Goal: Task Accomplishment & Management: Use online tool/utility

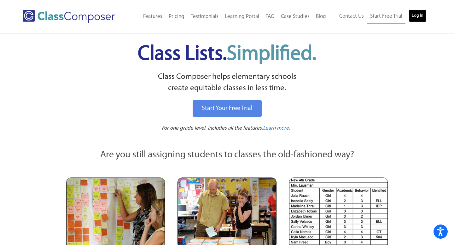
click at [417, 16] on link "Log In" at bounding box center [418, 15] width 18 height 13
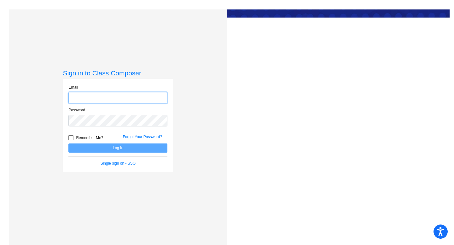
type input "[EMAIL_ADDRESS][DOMAIN_NAME]"
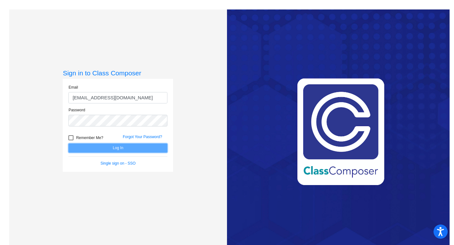
click at [118, 149] on button "Log In" at bounding box center [117, 147] width 99 height 9
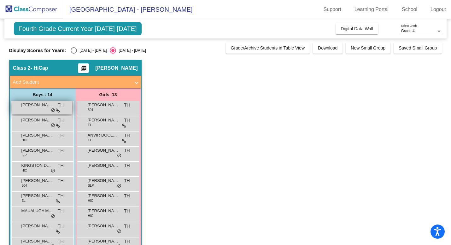
click at [33, 106] on span "[PERSON_NAME]" at bounding box center [37, 105] width 32 height 6
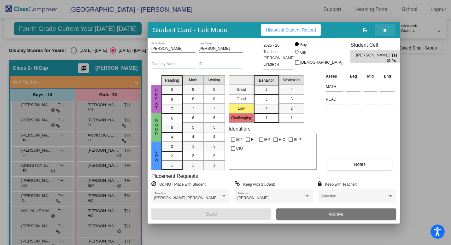
click at [380, 28] on button "button" at bounding box center [385, 29] width 20 height 11
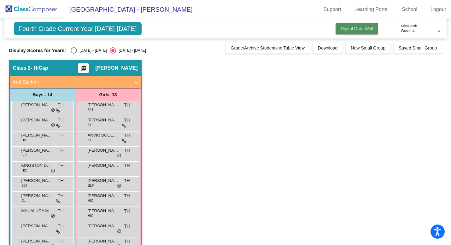
click at [359, 32] on button "Digital Data Wall" at bounding box center [357, 28] width 43 height 11
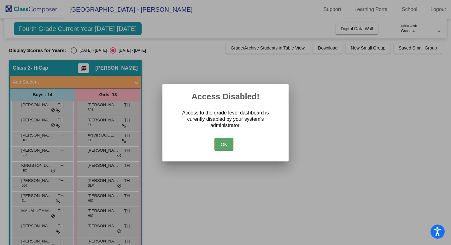
click at [221, 142] on button "OK" at bounding box center [223, 144] width 19 height 13
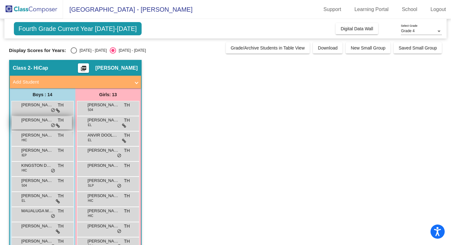
click at [33, 124] on div "[PERSON_NAME] TH lock do_not_disturb_alt" at bounding box center [42, 122] width 60 height 13
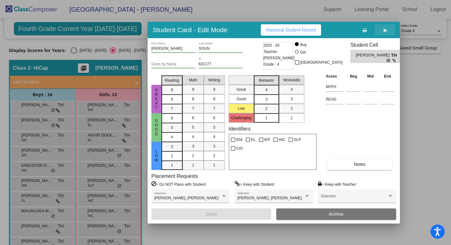
click at [386, 28] on icon "button" at bounding box center [384, 30] width 3 height 4
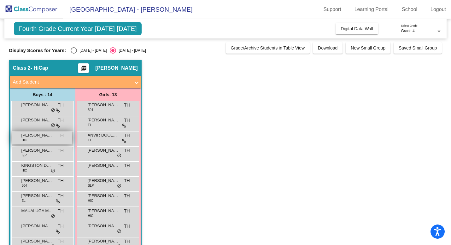
click at [38, 140] on div "[PERSON_NAME] HIC TH lock do_not_disturb_alt" at bounding box center [42, 138] width 60 height 13
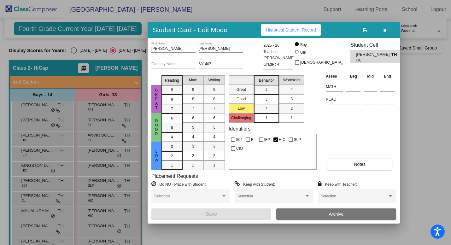
click at [387, 28] on button "button" at bounding box center [385, 29] width 20 height 11
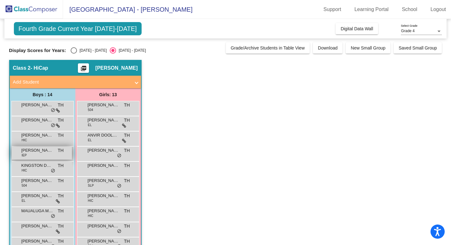
click at [22, 153] on span "IEP" at bounding box center [24, 155] width 5 height 5
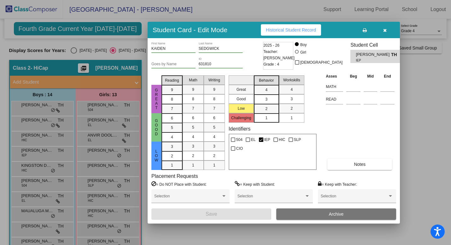
click at [382, 32] on button "button" at bounding box center [385, 29] width 20 height 11
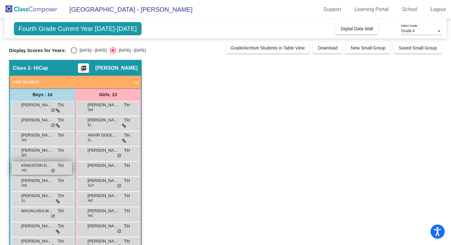
click at [34, 166] on span "KINGSTON DEGRANT" at bounding box center [37, 165] width 32 height 6
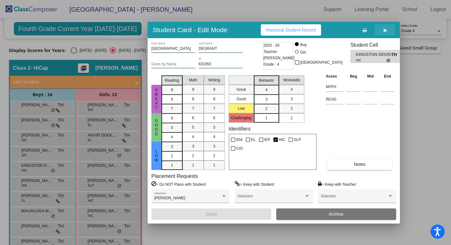
click at [386, 27] on span "button" at bounding box center [384, 29] width 3 height 5
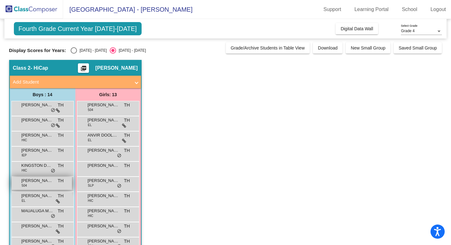
click at [38, 180] on span "[PERSON_NAME]" at bounding box center [37, 181] width 32 height 6
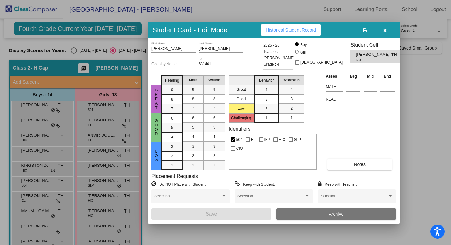
click at [385, 29] on icon "button" at bounding box center [384, 30] width 3 height 4
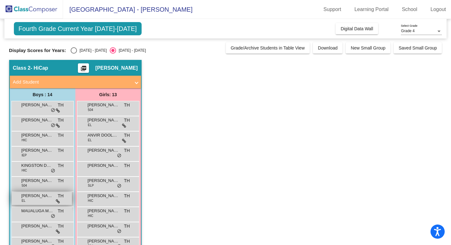
click at [34, 200] on div "[PERSON_NAME] [PERSON_NAME] EL TH lock do_not_disturb_alt" at bounding box center [42, 198] width 60 height 13
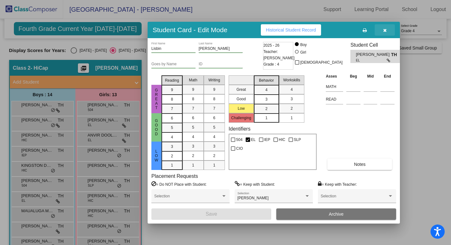
click at [384, 31] on icon "button" at bounding box center [384, 30] width 3 height 4
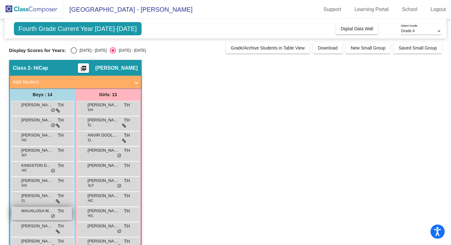
click at [39, 213] on span "MAUALUGA MALU" at bounding box center [37, 211] width 32 height 6
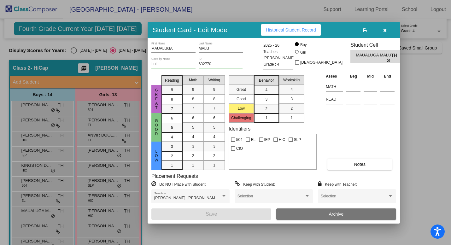
click at [386, 31] on icon "button" at bounding box center [384, 30] width 3 height 4
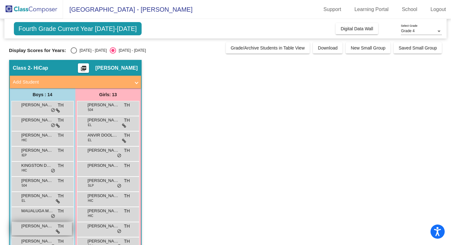
click at [33, 225] on span "[PERSON_NAME]" at bounding box center [37, 226] width 32 height 6
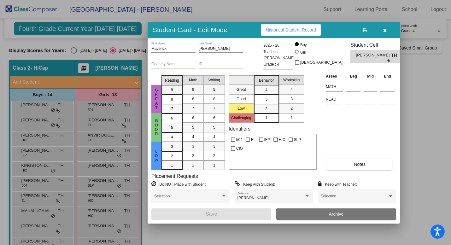
click at [383, 32] on button "button" at bounding box center [385, 29] width 20 height 11
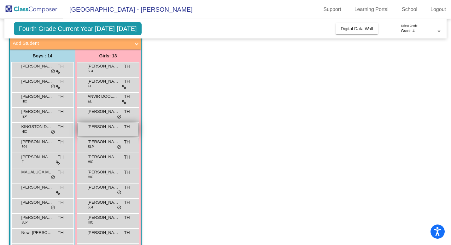
scroll to position [39, 0]
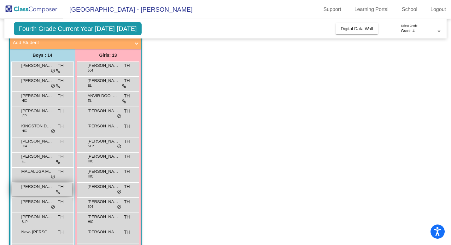
click at [31, 190] on span "[PERSON_NAME]" at bounding box center [37, 187] width 32 height 6
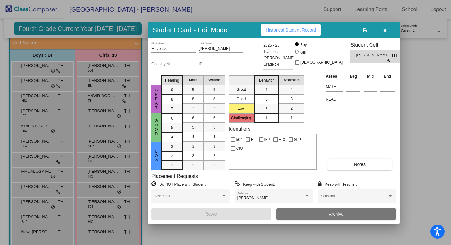
click at [384, 29] on icon "button" at bounding box center [384, 30] width 3 height 4
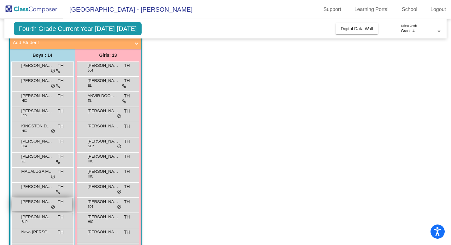
click at [34, 205] on div "[PERSON_NAME] TH lock do_not_disturb_alt" at bounding box center [42, 204] width 60 height 13
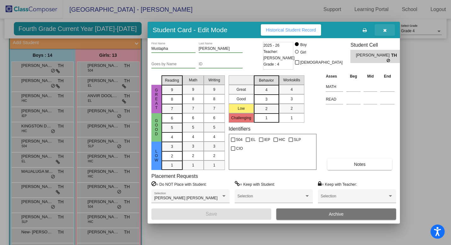
click at [384, 30] on icon "button" at bounding box center [384, 30] width 3 height 4
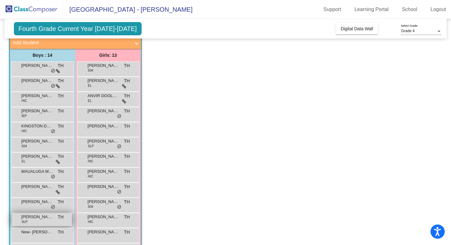
click at [42, 220] on span "[PERSON_NAME]" at bounding box center [37, 217] width 32 height 6
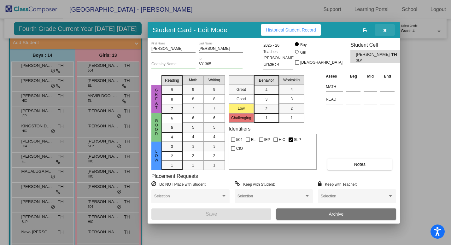
click at [386, 30] on icon "button" at bounding box center [384, 30] width 3 height 4
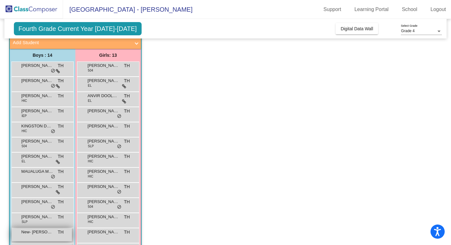
click at [30, 235] on div "New- [PERSON_NAME] TH lock do_not_disturb_alt" at bounding box center [42, 234] width 60 height 13
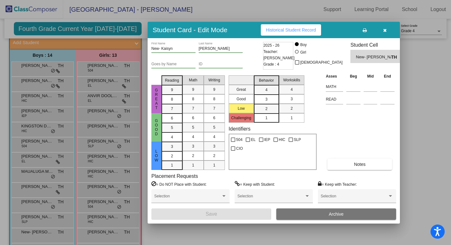
click at [386, 32] on icon "button" at bounding box center [384, 30] width 3 height 4
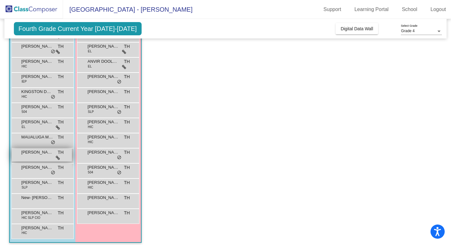
scroll to position [77, 0]
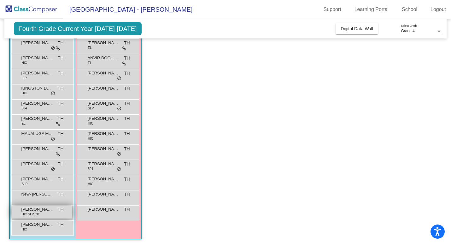
click at [42, 212] on span "[PERSON_NAME] [PERSON_NAME]" at bounding box center [37, 209] width 32 height 6
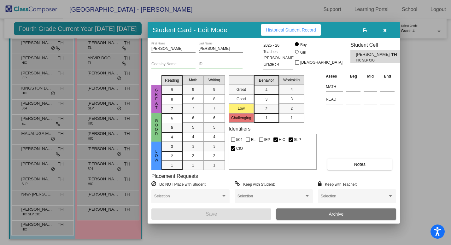
click at [383, 30] on icon "button" at bounding box center [384, 30] width 3 height 4
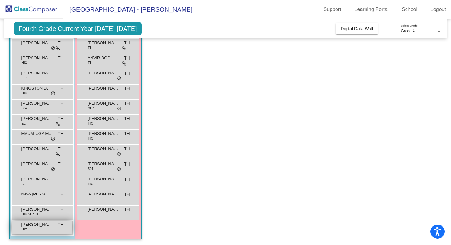
click at [29, 228] on div "[PERSON_NAME] HIC TH lock do_not_disturb_alt" at bounding box center [42, 227] width 60 height 13
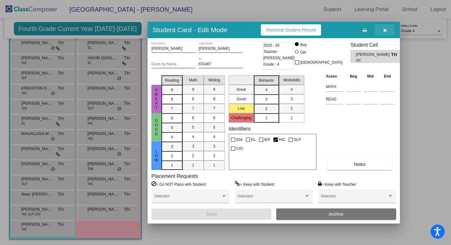
click at [385, 31] on icon "button" at bounding box center [384, 30] width 3 height 4
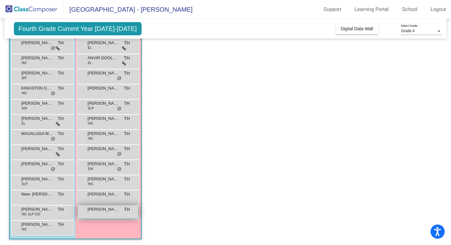
click at [102, 217] on div "[PERSON_NAME] TH lock do_not_disturb_alt" at bounding box center [108, 212] width 60 height 13
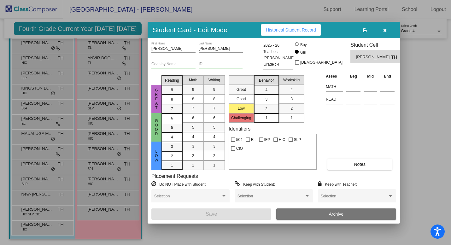
click at [386, 32] on icon "button" at bounding box center [384, 30] width 3 height 4
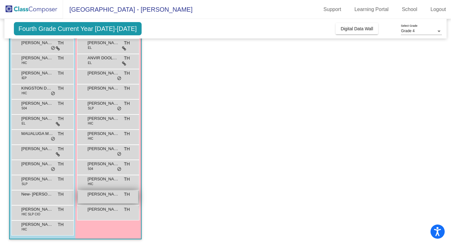
click at [96, 199] on div "[PERSON_NAME] [PERSON_NAME] TH lock do_not_disturb_alt" at bounding box center [108, 196] width 60 height 13
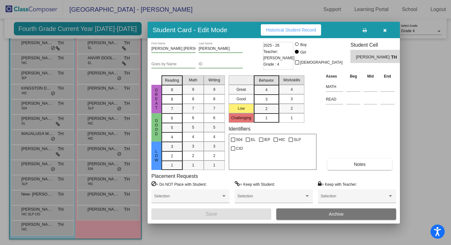
click at [384, 30] on icon "button" at bounding box center [384, 30] width 3 height 4
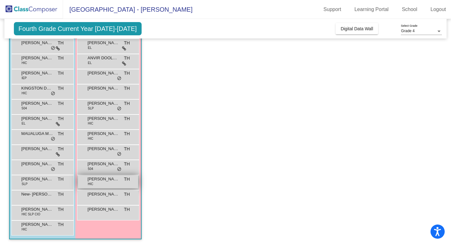
click at [101, 184] on div "[PERSON_NAME] HIC TH lock do_not_disturb_alt" at bounding box center [108, 181] width 60 height 13
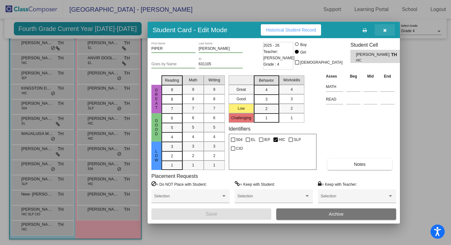
click at [384, 33] on button "button" at bounding box center [385, 29] width 20 height 11
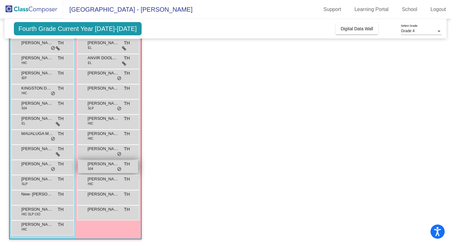
click at [101, 170] on div "[PERSON_NAME] 504 TH lock do_not_disturb_alt" at bounding box center [108, 166] width 60 height 13
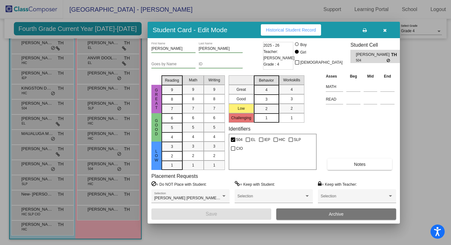
click at [384, 29] on icon "button" at bounding box center [384, 30] width 3 height 4
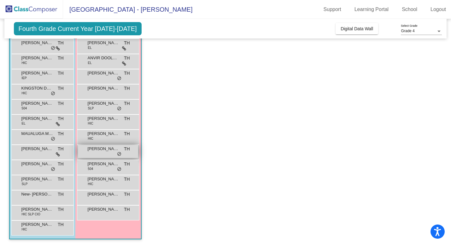
click at [103, 149] on span "[PERSON_NAME]" at bounding box center [104, 149] width 32 height 6
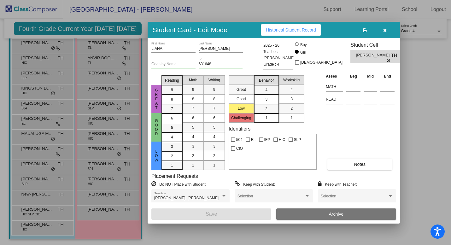
click at [382, 30] on button "button" at bounding box center [385, 29] width 20 height 11
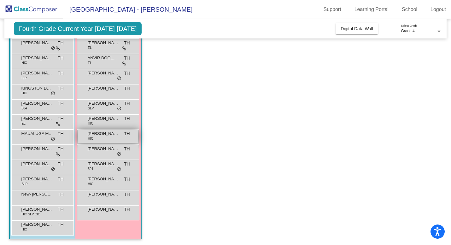
click at [101, 140] on div "[PERSON_NAME] HIC TH lock do_not_disturb_alt" at bounding box center [108, 136] width 60 height 13
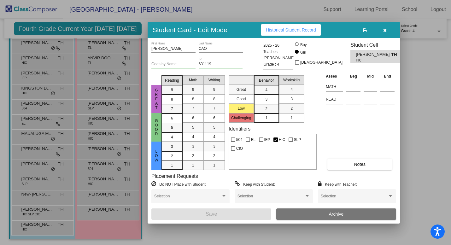
click at [382, 29] on button "button" at bounding box center [385, 29] width 20 height 11
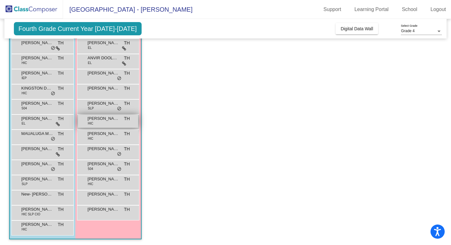
click at [91, 124] on span "HIC" at bounding box center [90, 123] width 5 height 5
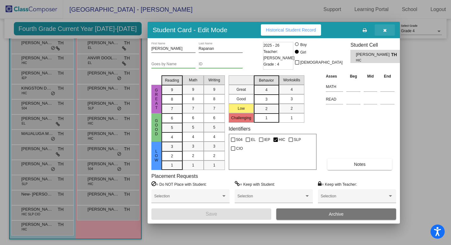
click at [383, 31] on icon "button" at bounding box center [384, 30] width 3 height 4
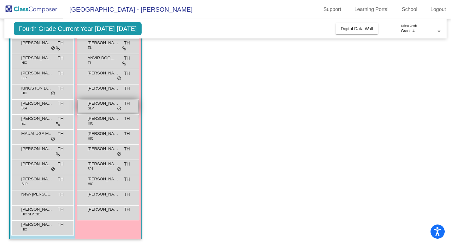
click at [101, 108] on div "[PERSON_NAME] SLP TH lock do_not_disturb_alt" at bounding box center [108, 106] width 60 height 13
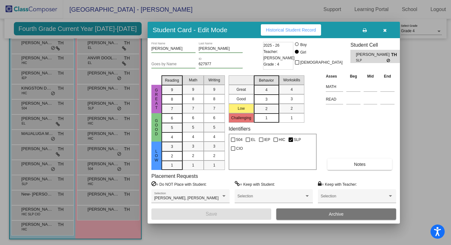
click at [384, 32] on icon "button" at bounding box center [384, 30] width 3 height 4
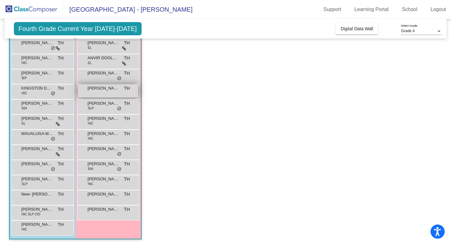
click at [104, 91] on span "[PERSON_NAME]" at bounding box center [104, 88] width 32 height 6
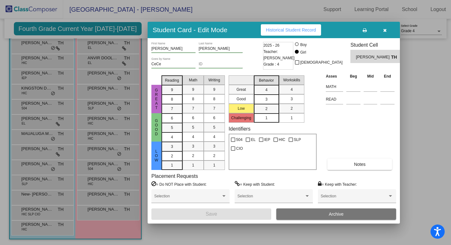
click at [385, 31] on icon "button" at bounding box center [384, 30] width 3 height 4
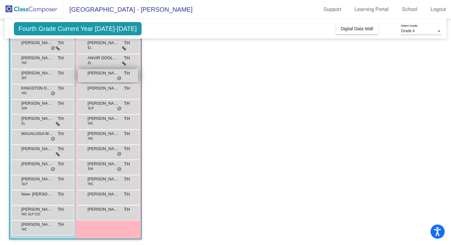
click at [105, 78] on div "[PERSON_NAME] TH lock do_not_disturb_alt" at bounding box center [108, 75] width 60 height 13
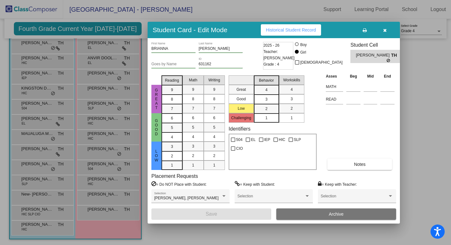
click at [381, 31] on button "button" at bounding box center [385, 29] width 20 height 11
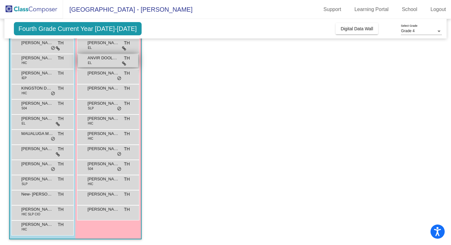
click at [96, 62] on div "ANVIR DOOLUKA EL TH lock do_not_disturb_alt" at bounding box center [108, 60] width 60 height 13
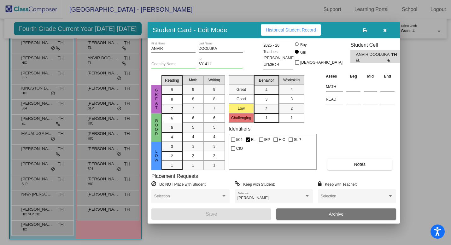
click at [384, 30] on icon "button" at bounding box center [384, 30] width 3 height 4
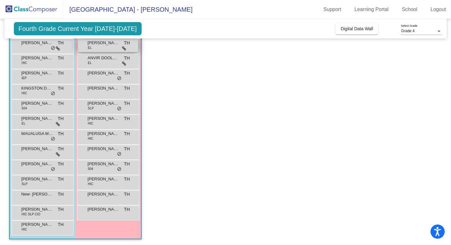
click at [104, 44] on span "[PERSON_NAME]" at bounding box center [104, 43] width 32 height 6
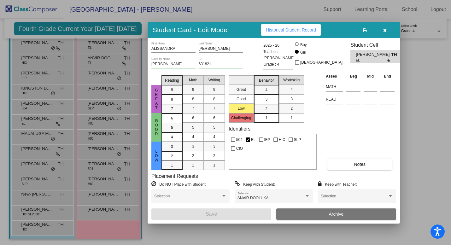
click at [388, 31] on button "button" at bounding box center [385, 29] width 20 height 11
